Goal: Ask a question

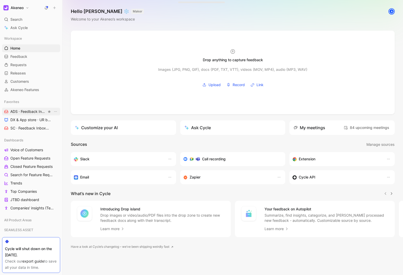
click at [31, 112] on span "ADS · Feedback Inbox DIGITAL SHOWROOM" at bounding box center [28, 111] width 36 height 5
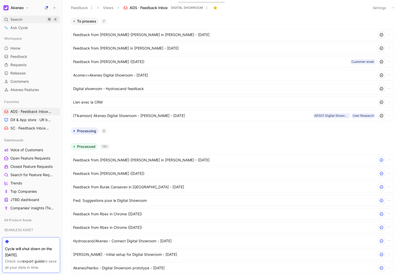
click at [18, 22] on span "Search" at bounding box center [16, 19] width 12 height 6
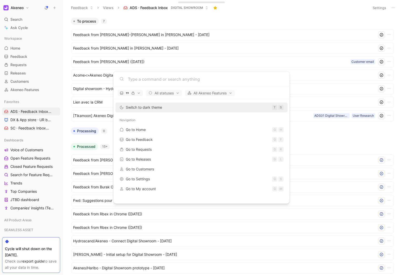
click at [136, 78] on input at bounding box center [206, 79] width 156 height 6
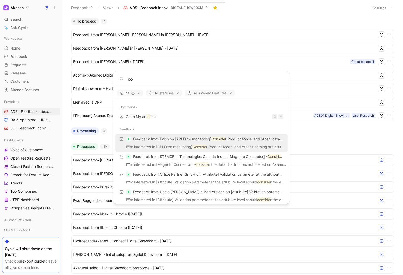
type input "c"
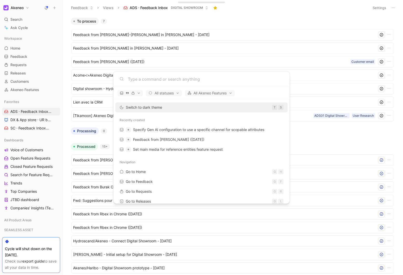
click at [24, 30] on body "Akeneo Search ⌘ K Ask Cycle Workspace Home G then H Feedback G then F Requests …" at bounding box center [201, 137] width 403 height 275
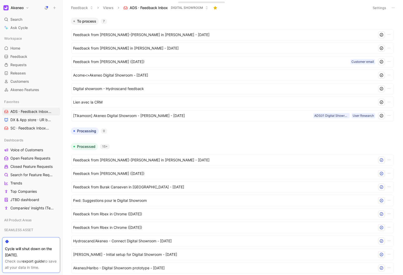
click at [24, 30] on span "Ask Cycle" at bounding box center [18, 28] width 17 height 6
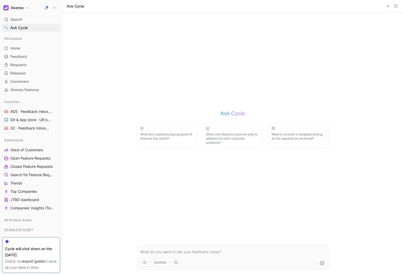
click at [157, 248] on form "Quotes" at bounding box center [233, 258] width 192 height 24
click at [153, 251] on p at bounding box center [232, 252] width 185 height 6
click at [243, 252] on p "considering the digital showroom project, do clients" at bounding box center [232, 252] width 185 height 6
click at [224, 252] on p "considering the digital showroom project, do clients" at bounding box center [232, 252] width 185 height 6
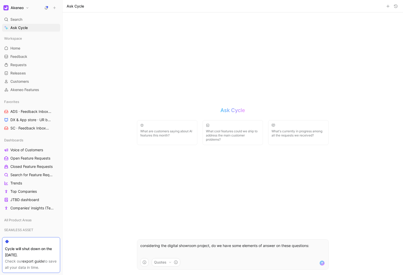
scroll to position [2, 0]
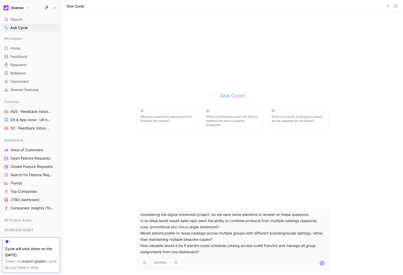
click at [140, 221] on div "considering the digital showroom project, do we have some elements of answer on…" at bounding box center [233, 235] width 192 height 42
click at [140, 233] on div "considering the digital showroom project, do we have some elements of answer on…" at bounding box center [233, 235] width 192 height 42
click at [140, 246] on p "How valuable would it be if admins could schedule catalog access (valid from/to…" at bounding box center [232, 249] width 185 height 12
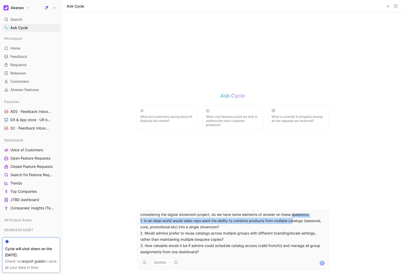
drag, startPoint x: 294, startPoint y: 216, endPoint x: 294, endPoint y: 223, distance: 7.0
click at [294, 218] on p "considering the digital showroom project, do we have some elements of answer on…" at bounding box center [232, 221] width 185 height 19
click at [278, 213] on form "considering the digital showroom project, do we have some elements of answer on…" at bounding box center [233, 240] width 192 height 60
click at [294, 215] on p "considering the digital showroom project, do we have some elements of answer on…" at bounding box center [232, 221] width 185 height 19
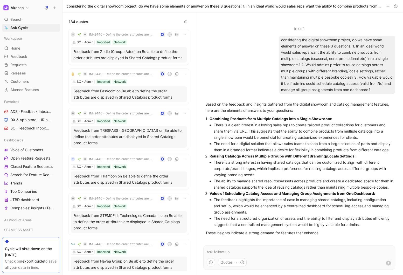
scroll to position [3, 0]
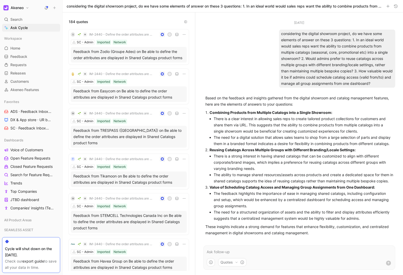
click at [226, 252] on p at bounding box center [299, 252] width 185 height 6
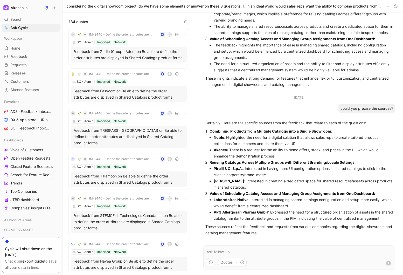
scroll to position [159, 0]
